Goal: Task Accomplishment & Management: Complete application form

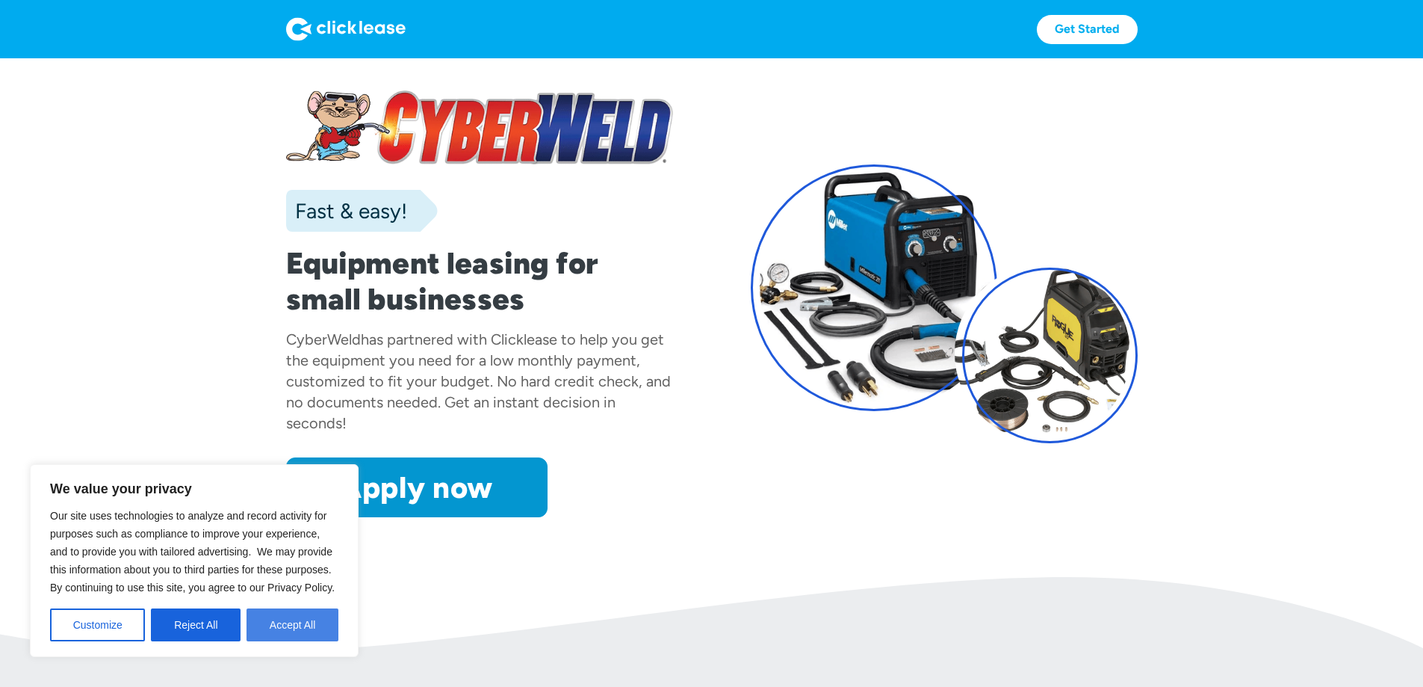
click at [288, 633] on button "Accept All" at bounding box center [293, 624] width 92 height 33
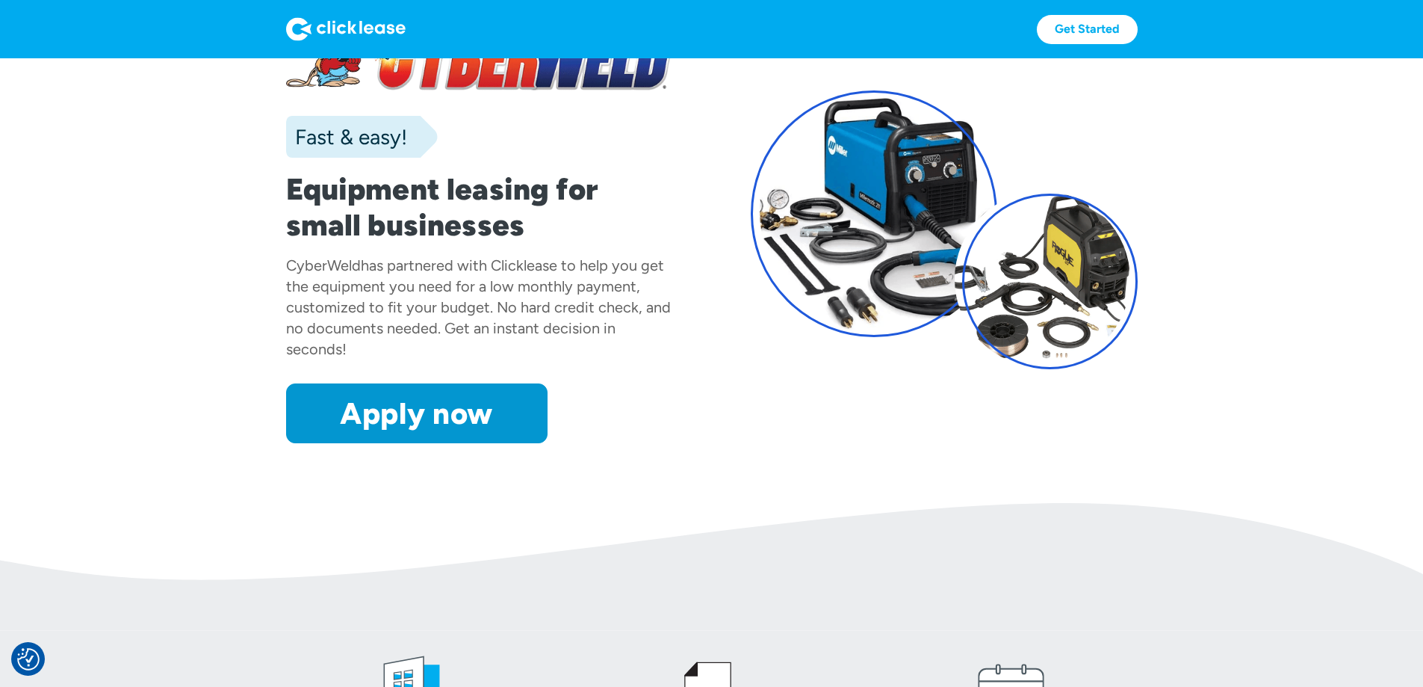
scroll to position [75, 0]
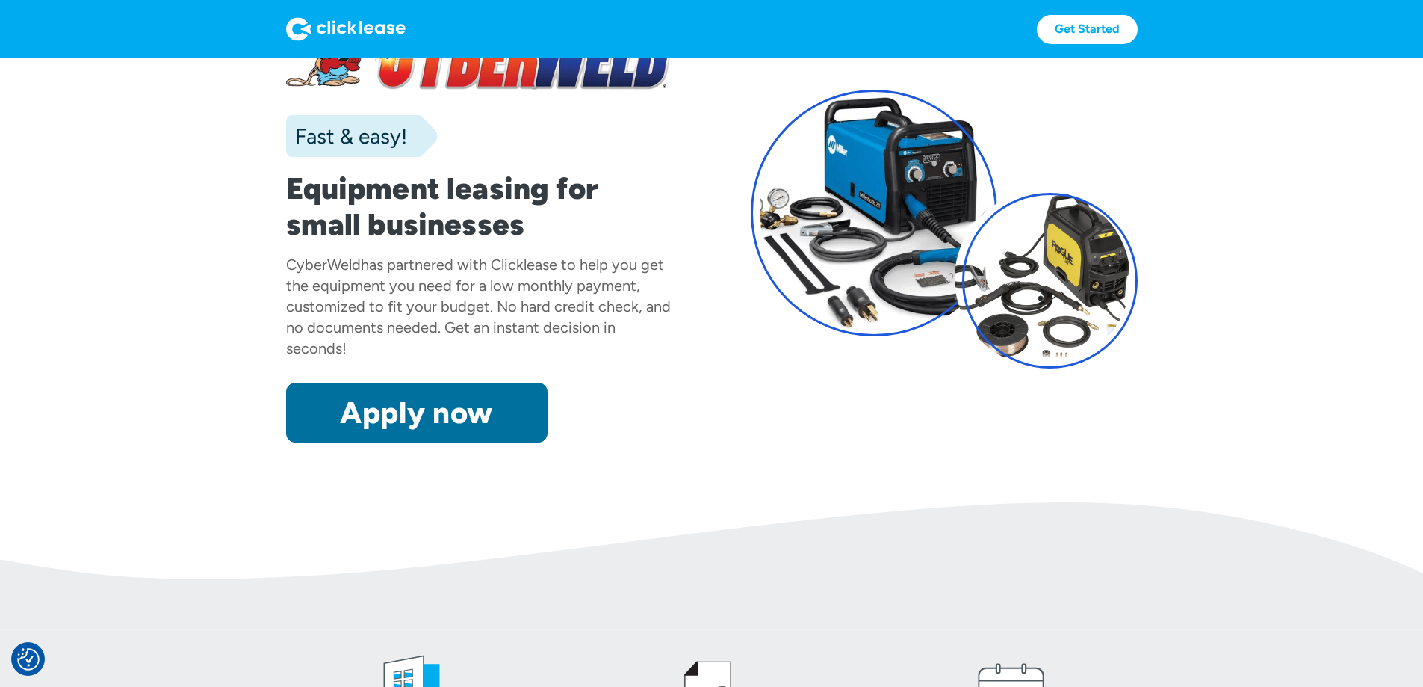
click at [301, 442] on link "Apply now" at bounding box center [416, 413] width 261 height 60
